Goal: Task Accomplishment & Management: Complete application form

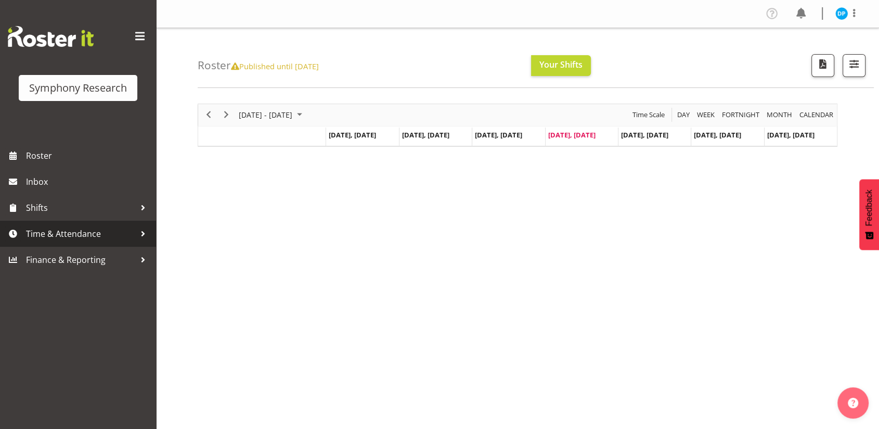
click at [92, 240] on span "Time & Attendance" at bounding box center [80, 234] width 109 height 16
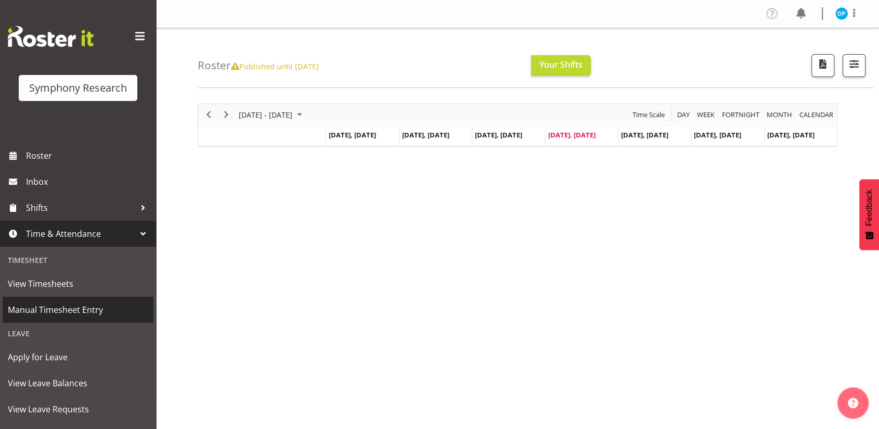
click at [65, 308] on span "Manual Timesheet Entry" at bounding box center [78, 310] width 140 height 16
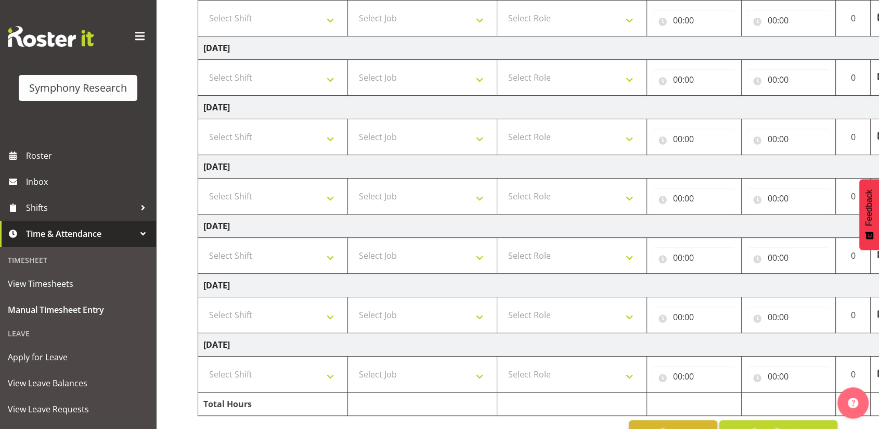
scroll to position [151, 0]
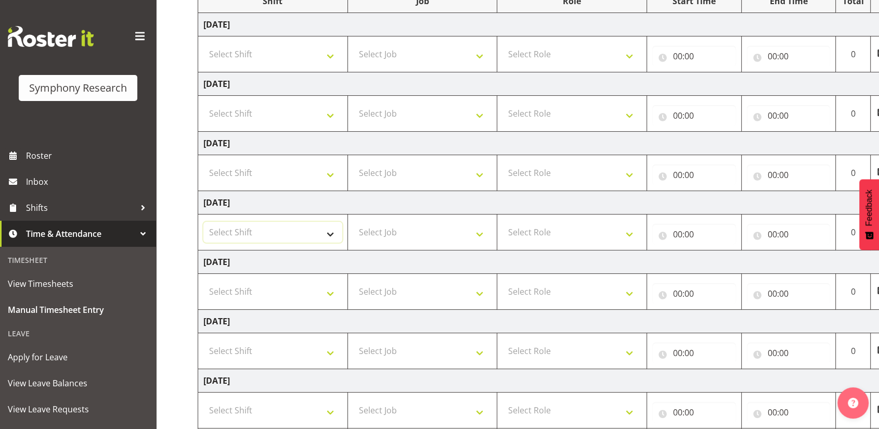
click at [257, 224] on select "Select Shift !!Weekend Residential (Roster IT Shift Label) *Business 9/10am ~ 4…" at bounding box center [272, 232] width 139 height 21
select select "56692"
click at [203, 222] on select "Select Shift !!Weekend Residential (Roster IT Shift Label) *Business 9/10am ~ 4…" at bounding box center [272, 232] width 139 height 21
click at [411, 225] on select "Select Job 550060 IF Admin 553492 World Poll Aus Wave 2 Main 2025 553493 World …" at bounding box center [422, 232] width 139 height 21
select select "10499"
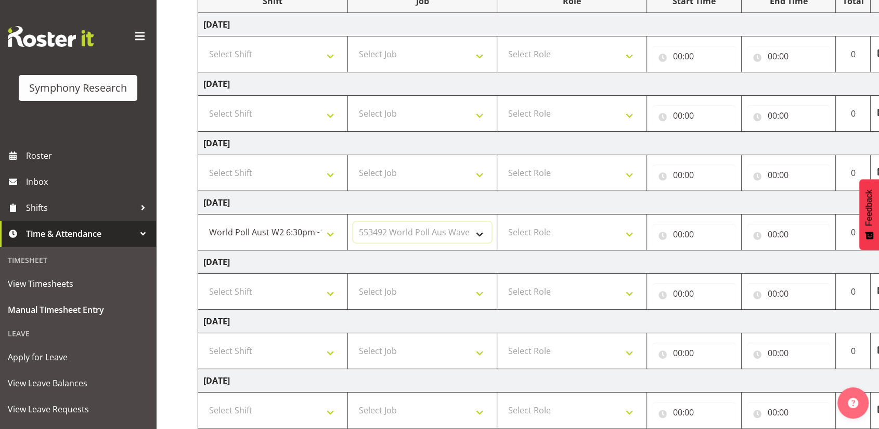
click at [353, 222] on select "Select Job 550060 IF Admin 553492 World Poll Aus Wave 2 Main 2025 553493 World …" at bounding box center [422, 232] width 139 height 21
click at [566, 239] on select "Select Role Briefing Interviewing" at bounding box center [572, 232] width 139 height 21
select select "47"
click at [503, 222] on select "Select Role Briefing Interviewing" at bounding box center [572, 232] width 139 height 21
click at [681, 234] on input "00:00" at bounding box center [695, 234] width 84 height 21
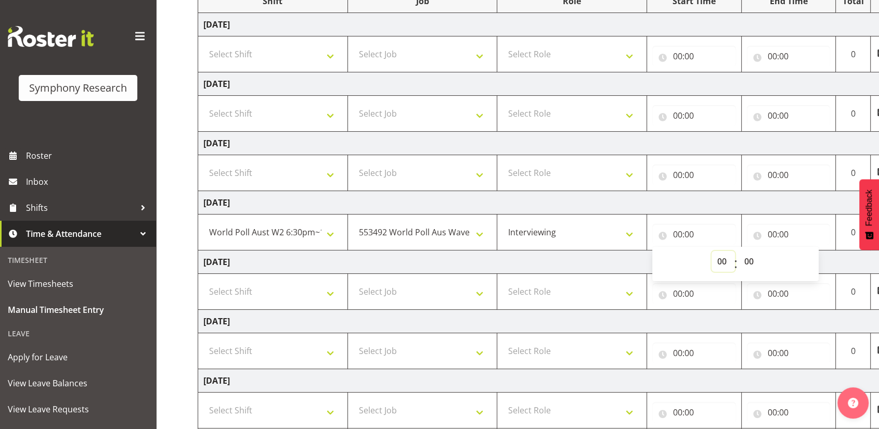
click at [713, 260] on select "00 01 02 03 04 05 06 07 08 09 10 11 12 13 14 15 16 17 18 19 20 21 22 23" at bounding box center [723, 261] width 23 height 21
select select "18"
click at [712, 251] on select "00 01 02 03 04 05 06 07 08 09 10 11 12 13 14 15 16 17 18 19 20 21 22 23" at bounding box center [723, 261] width 23 height 21
type input "18:00"
click at [749, 257] on select "00 01 02 03 04 05 06 07 08 09 10 11 12 13 14 15 16 17 18 19 20 21 22 23 24 25 2…" at bounding box center [750, 261] width 23 height 21
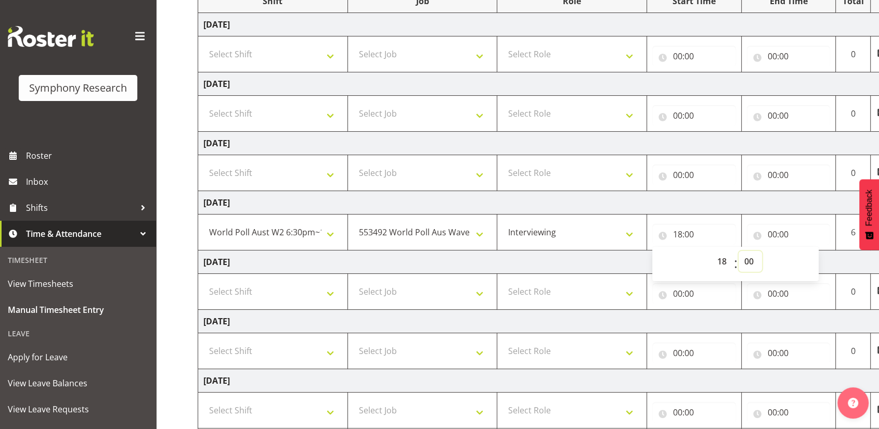
select select "30"
click at [739, 251] on select "00 01 02 03 04 05 06 07 08 09 10 11 12 13 14 15 16 17 18 19 20 21 22 23 24 25 2…" at bounding box center [750, 261] width 23 height 21
type input "18:30"
click at [773, 235] on input "00:00" at bounding box center [789, 234] width 84 height 21
click at [813, 258] on select "00 01 02 03 04 05 06 07 08 09 10 11 12 13 14 15 16 17 18 19 20 21 22 23" at bounding box center [818, 261] width 23 height 21
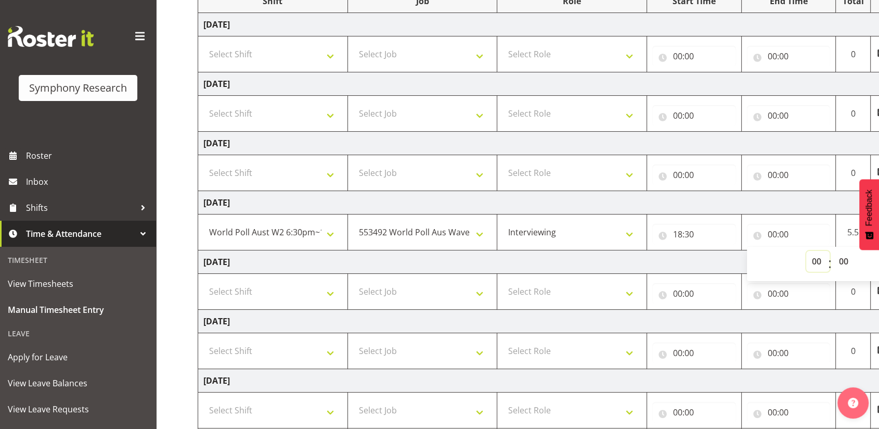
select select "22"
click at [807, 251] on select "00 01 02 03 04 05 06 07 08 09 10 11 12 13 14 15 16 17 18 19 20 21 22 23" at bounding box center [818, 261] width 23 height 21
type input "22:00"
click at [840, 259] on select "00 01 02 03 04 05 06 07 08 09 10 11 12 13 14 15 16 17 18 19 20 21 22 23 24 25 2…" at bounding box center [845, 261] width 23 height 21
select select "48"
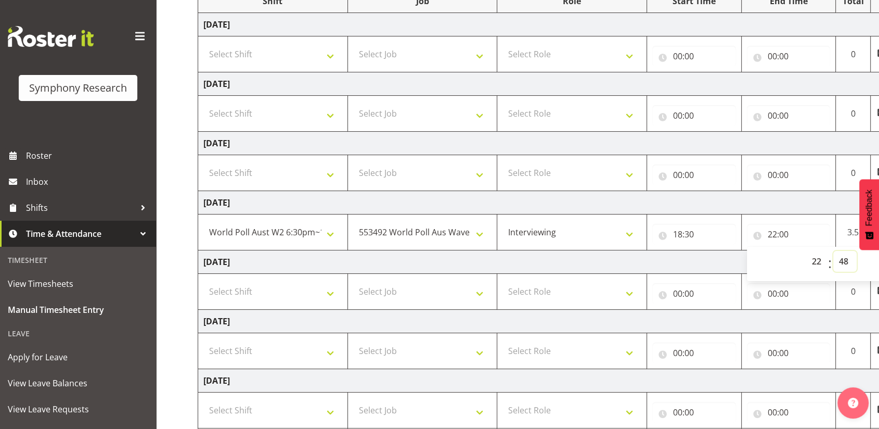
click at [834, 251] on select "00 01 02 03 04 05 06 07 08 09 10 11 12 13 14 15 16 17 18 19 20 21 22 23 24 25 2…" at bounding box center [845, 261] width 23 height 21
type input "22:48"
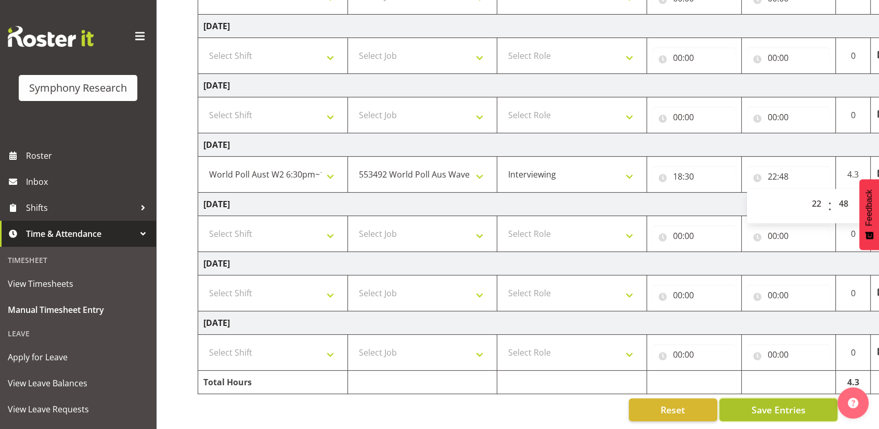
click at [745, 399] on button "Save Entries" at bounding box center [779, 409] width 118 height 23
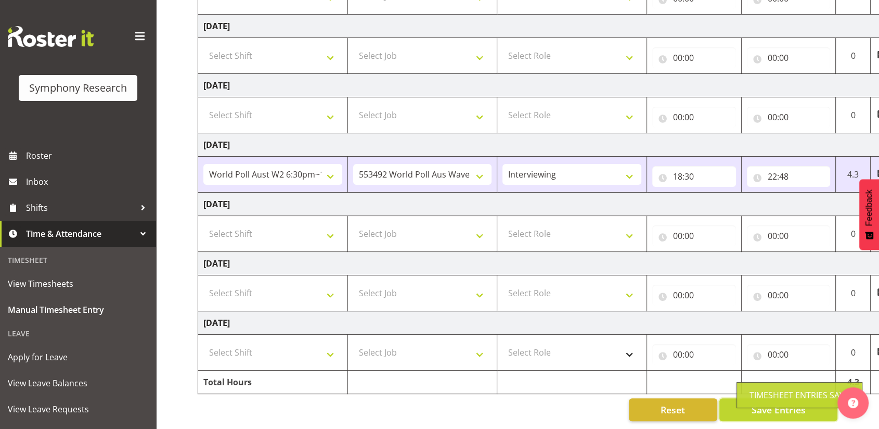
scroll to position [0, 46]
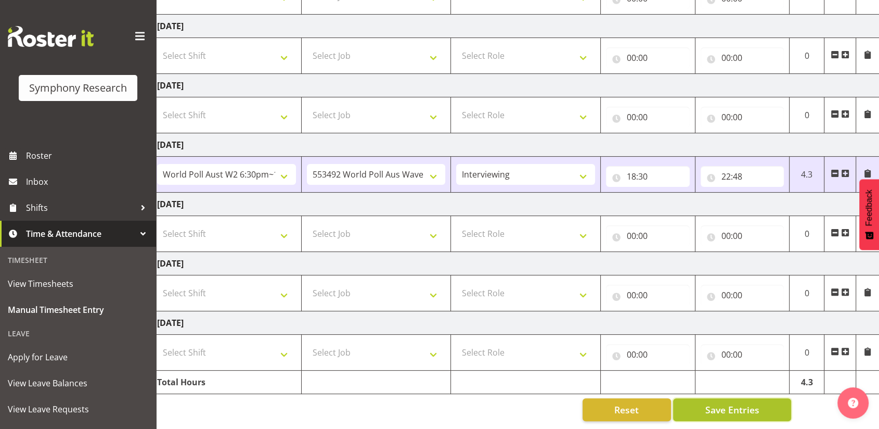
click at [699, 399] on button "Save Entries" at bounding box center [732, 409] width 118 height 23
click at [722, 403] on span "Save Entries" at bounding box center [732, 410] width 54 height 14
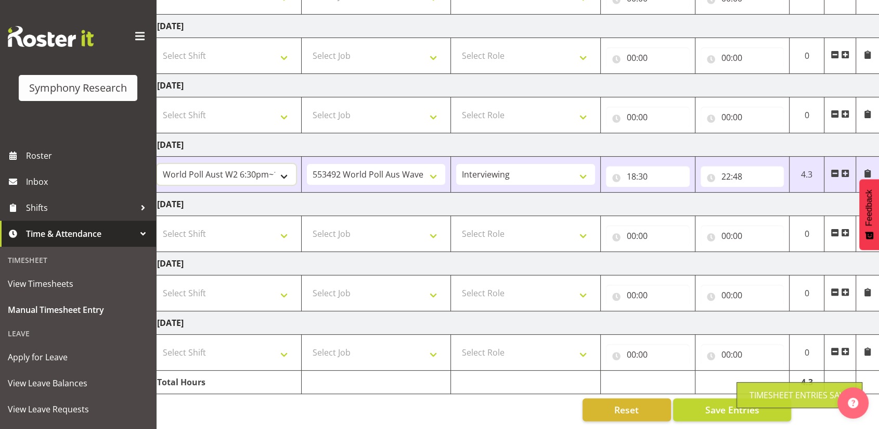
click at [283, 168] on select "!!Weekend Residential (Roster IT Shift Label) *Business 9/10am ~ 4:30pm *Busine…" at bounding box center [226, 174] width 139 height 21
click at [157, 164] on select "!!Weekend Residential (Roster IT Shift Label) *Business 9/10am ~ 4:30pm *Busine…" at bounding box center [226, 174] width 139 height 21
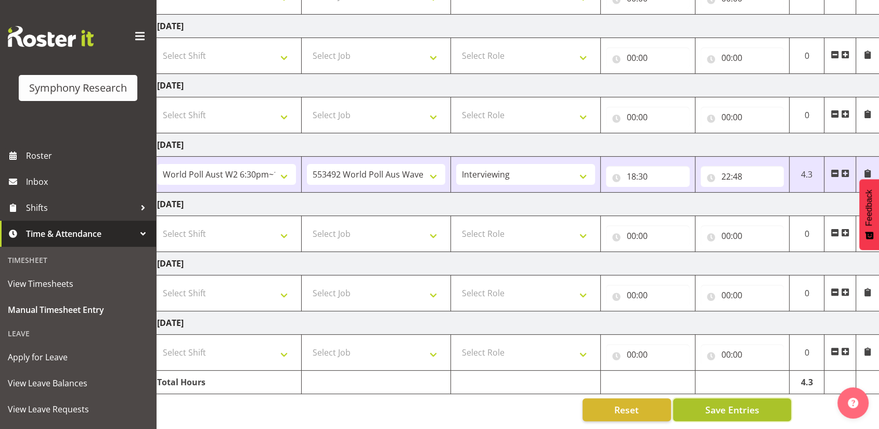
click at [718, 403] on span "Save Entries" at bounding box center [732, 410] width 54 height 14
